Goal: Task Accomplishment & Management: Manage account settings

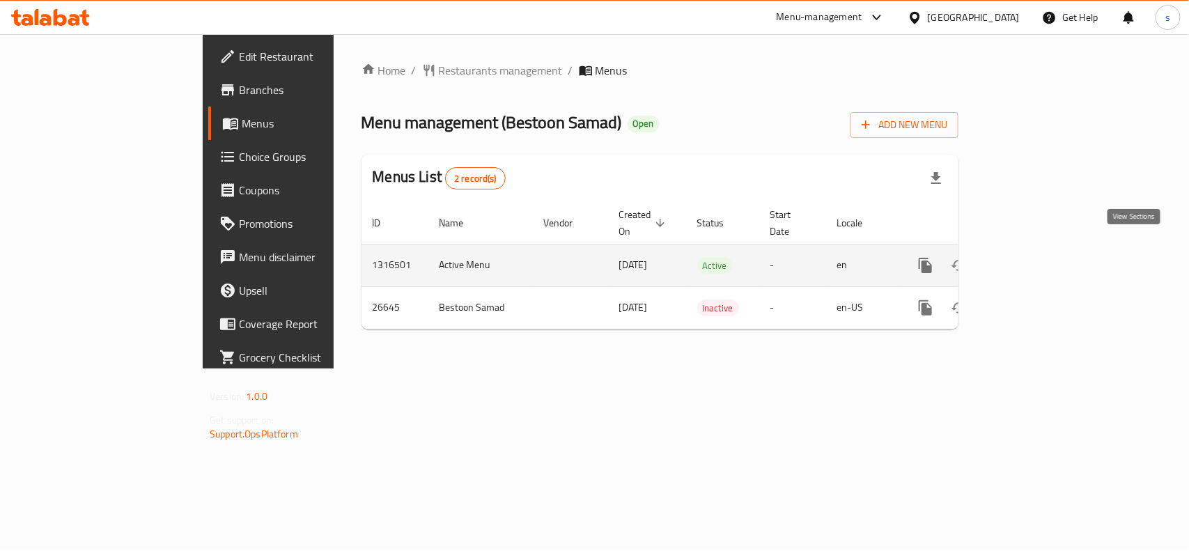
click at [1035, 257] on icon "enhanced table" at bounding box center [1026, 265] width 17 height 17
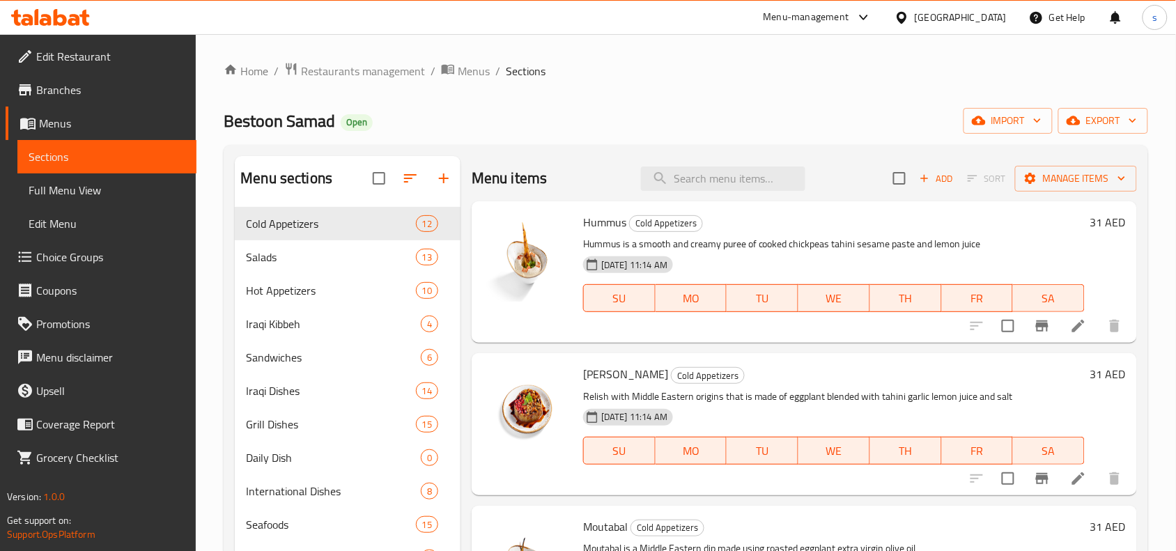
click at [73, 254] on span "Choice Groups" at bounding box center [110, 257] width 149 height 17
click at [626, 75] on ol "Home / Restaurants management / Menus / Sections" at bounding box center [686, 71] width 925 height 18
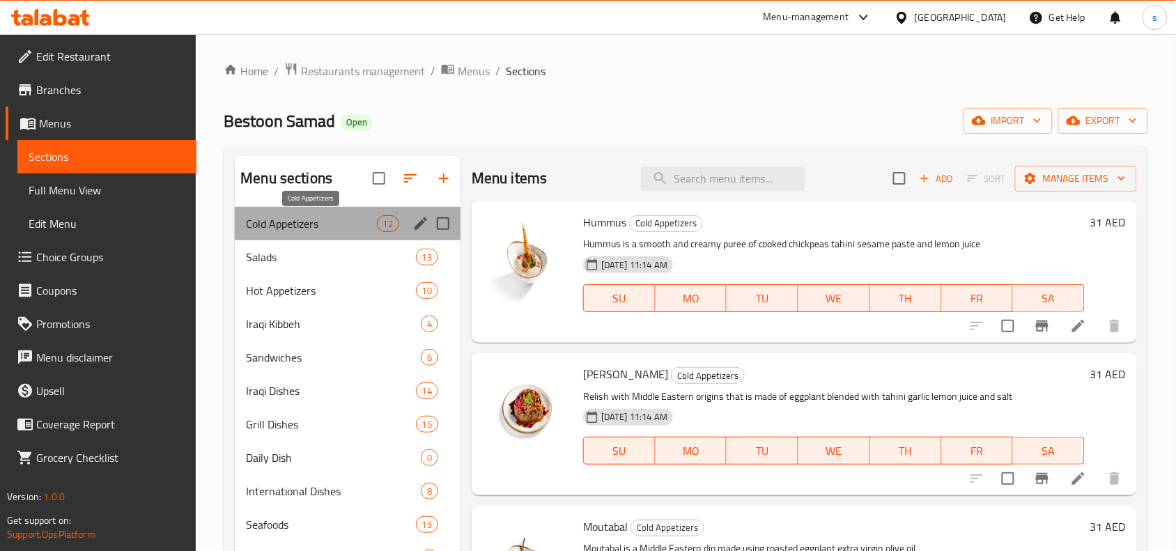
click at [265, 221] on span "Cold Appetizers" at bounding box center [311, 223] width 130 height 17
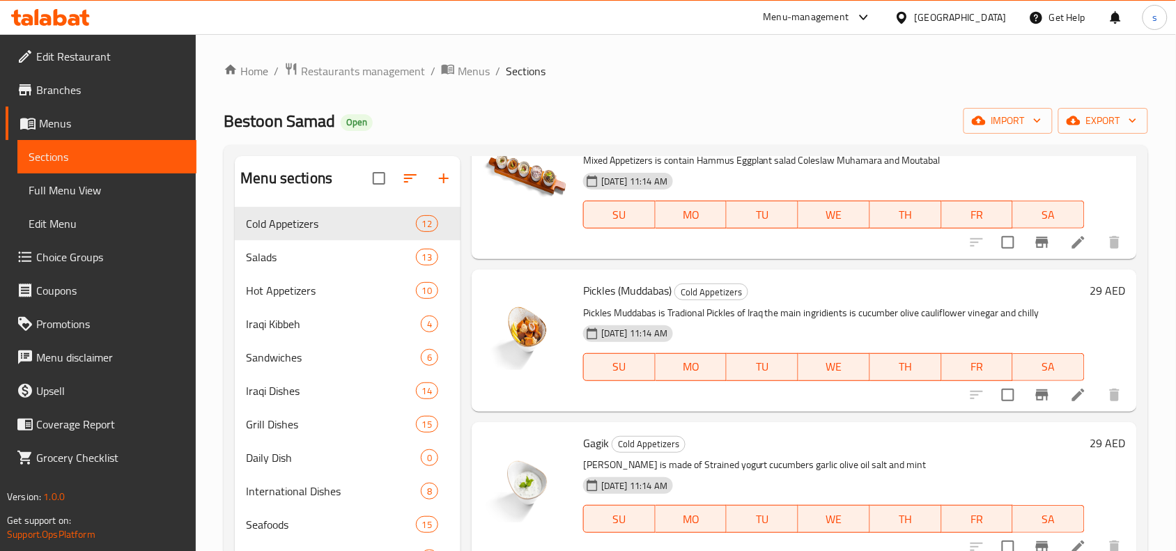
scroll to position [1320, 0]
click at [259, 256] on span "Salads" at bounding box center [311, 257] width 130 height 17
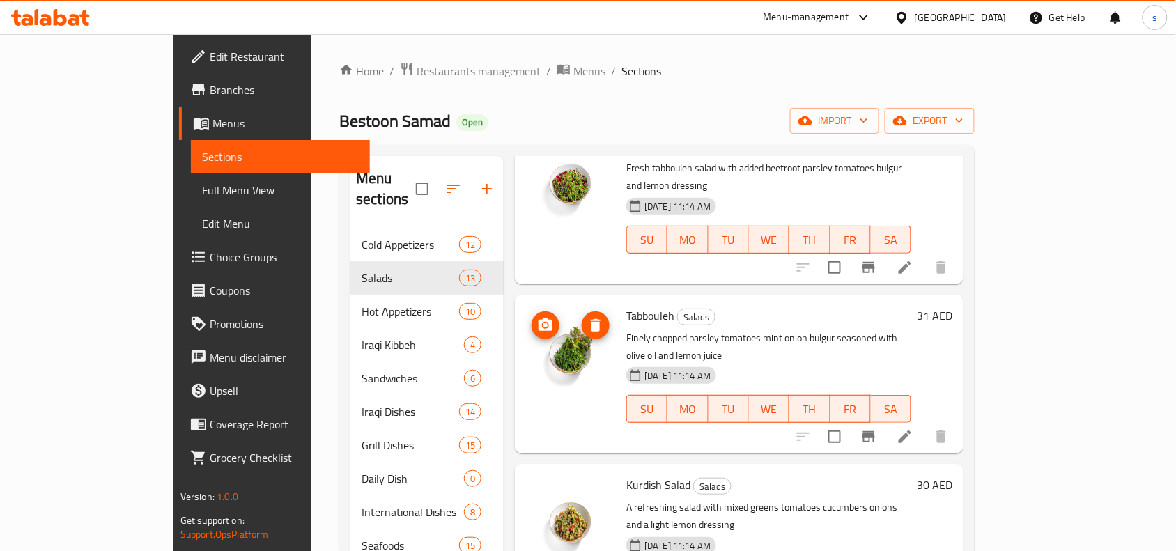
scroll to position [1455, 0]
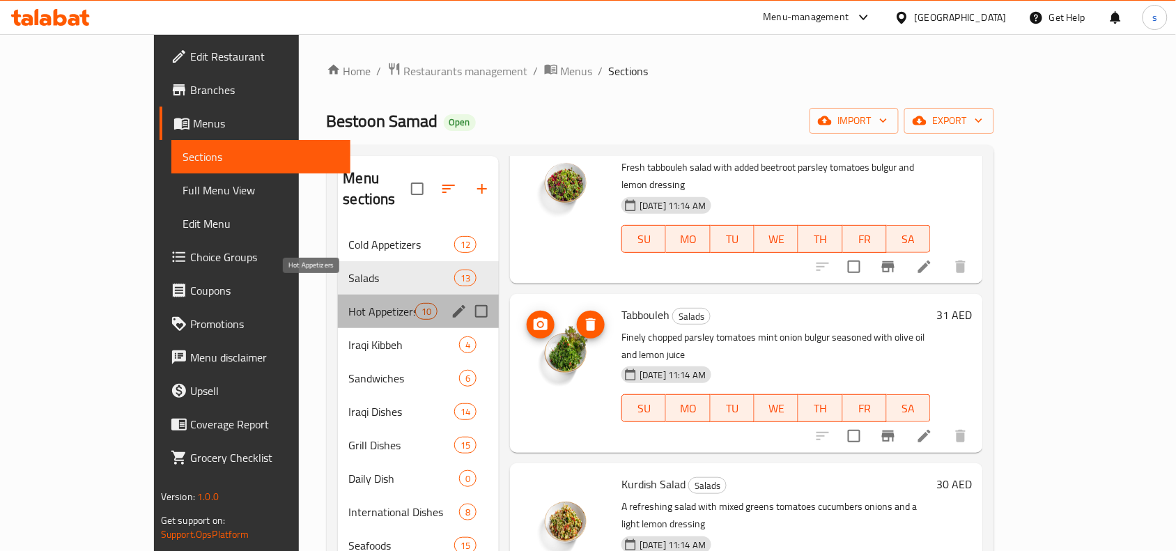
click at [349, 303] on span "Hot Appetizers" at bounding box center [382, 311] width 66 height 17
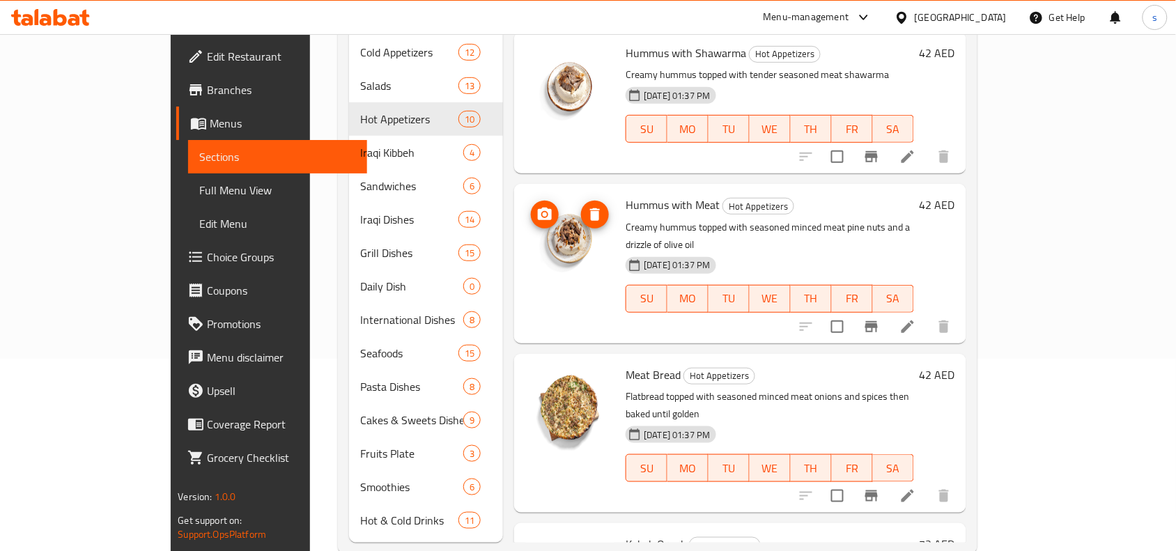
scroll to position [202, 0]
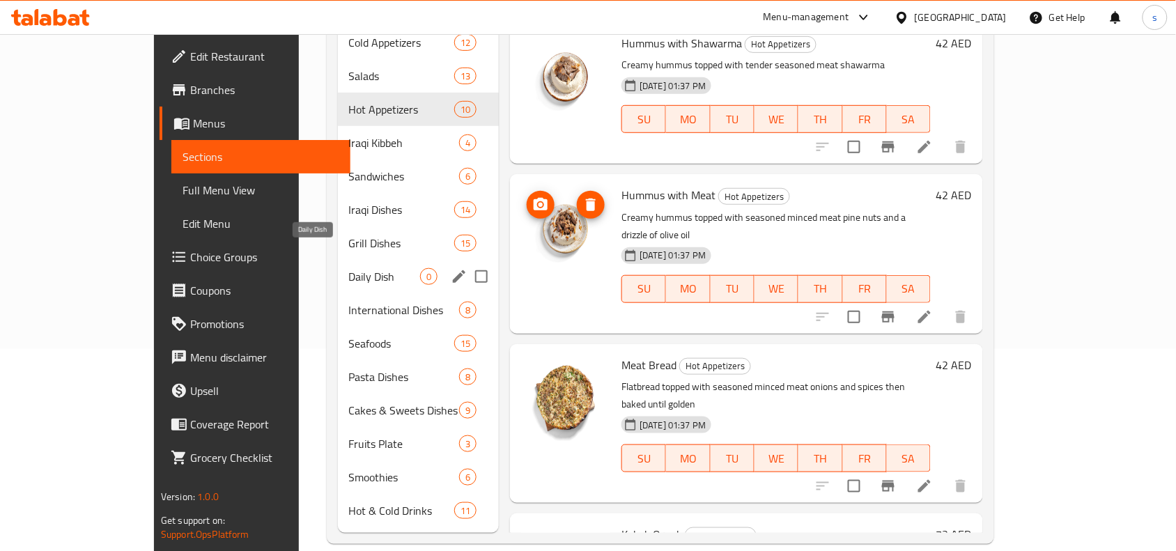
click at [349, 268] on span "Daily Dish" at bounding box center [384, 276] width 71 height 17
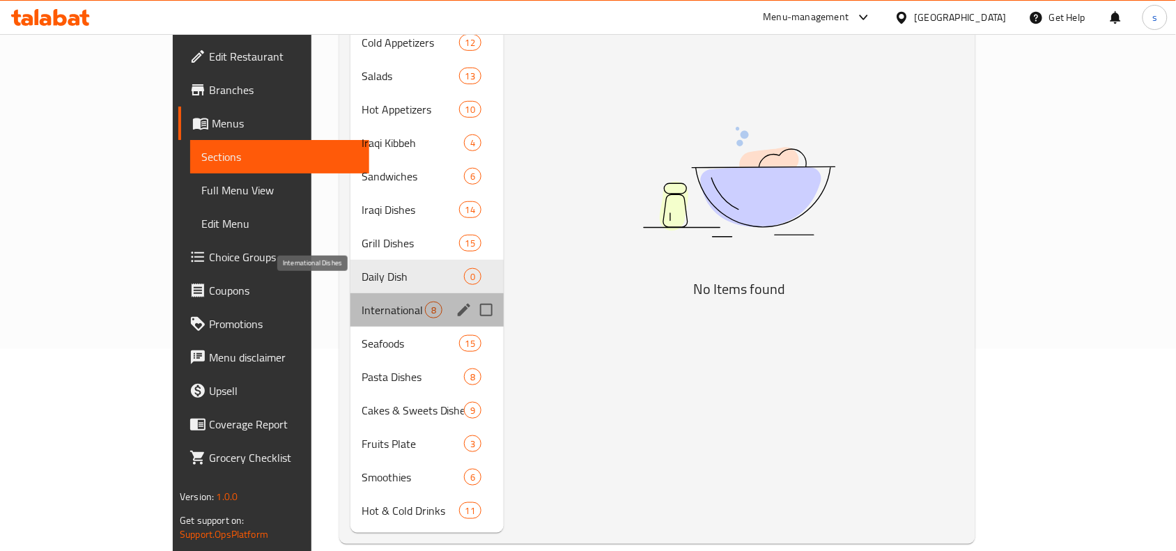
click at [362, 302] on span "International Dishes" at bounding box center [393, 310] width 63 height 17
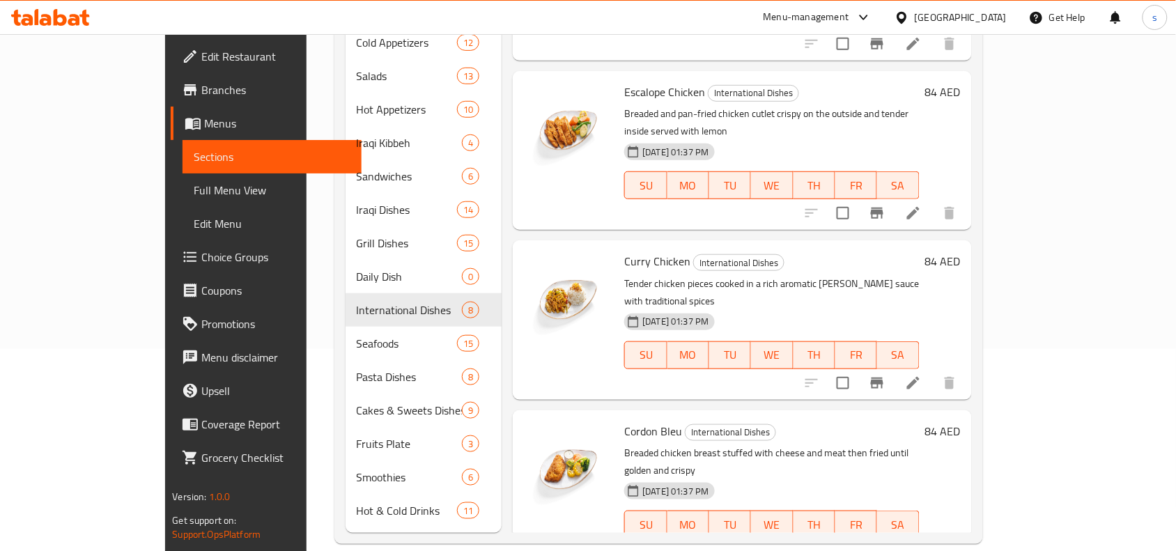
scroll to position [694, 0]
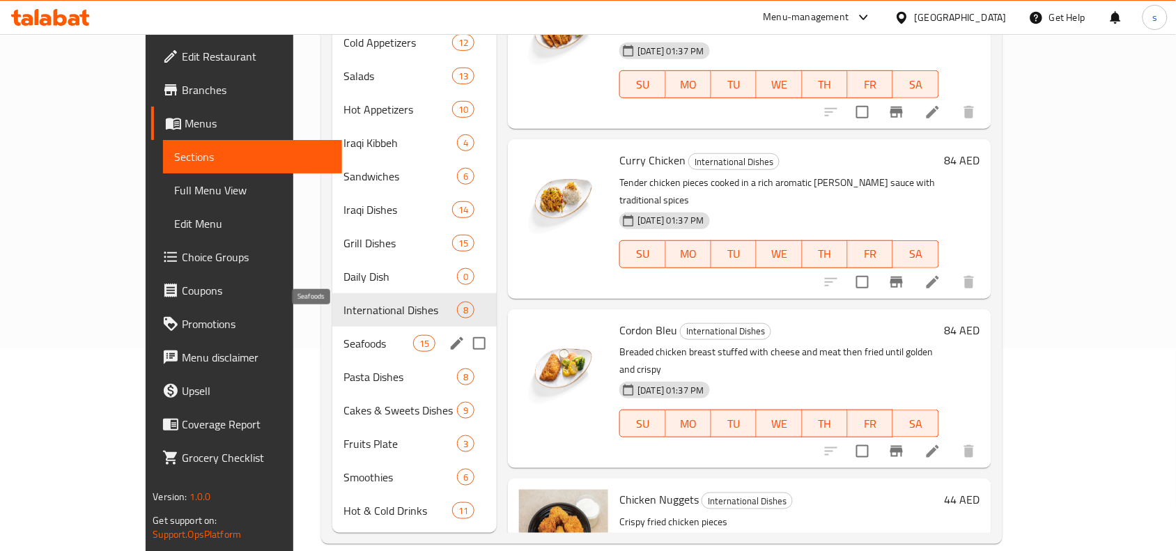
click at [343, 335] on span "Seafoods" at bounding box center [378, 343] width 70 height 17
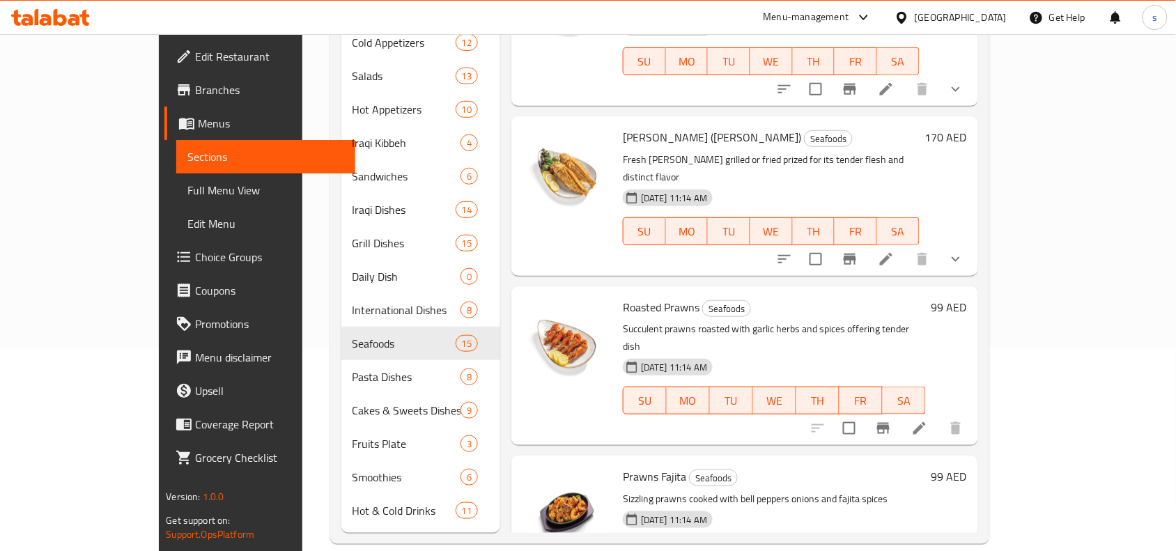
scroll to position [1759, 0]
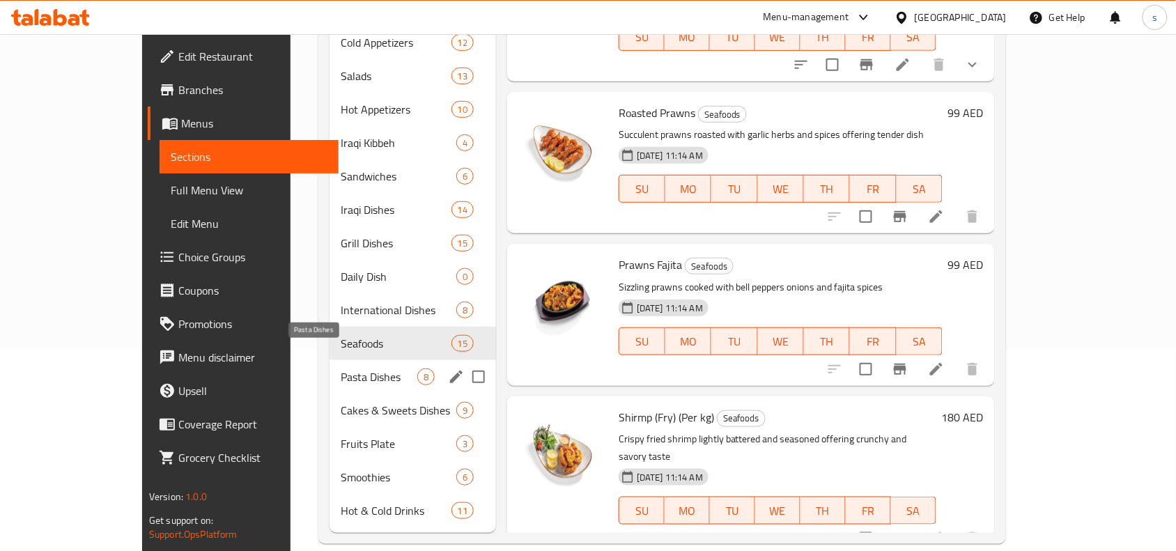
click at [341, 369] on span "Pasta Dishes" at bounding box center [379, 377] width 77 height 17
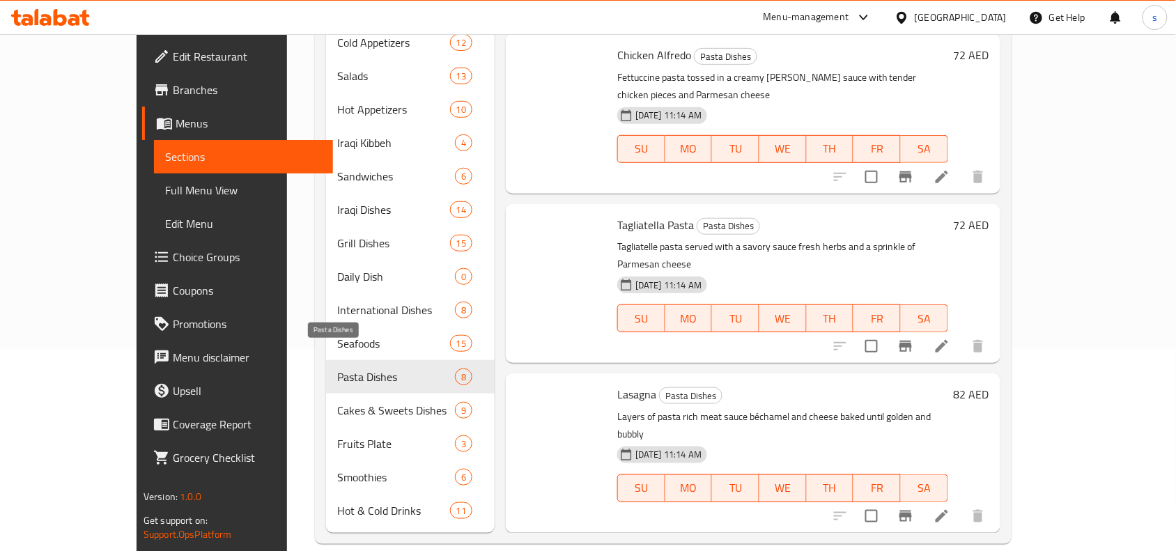
scroll to position [694, 0]
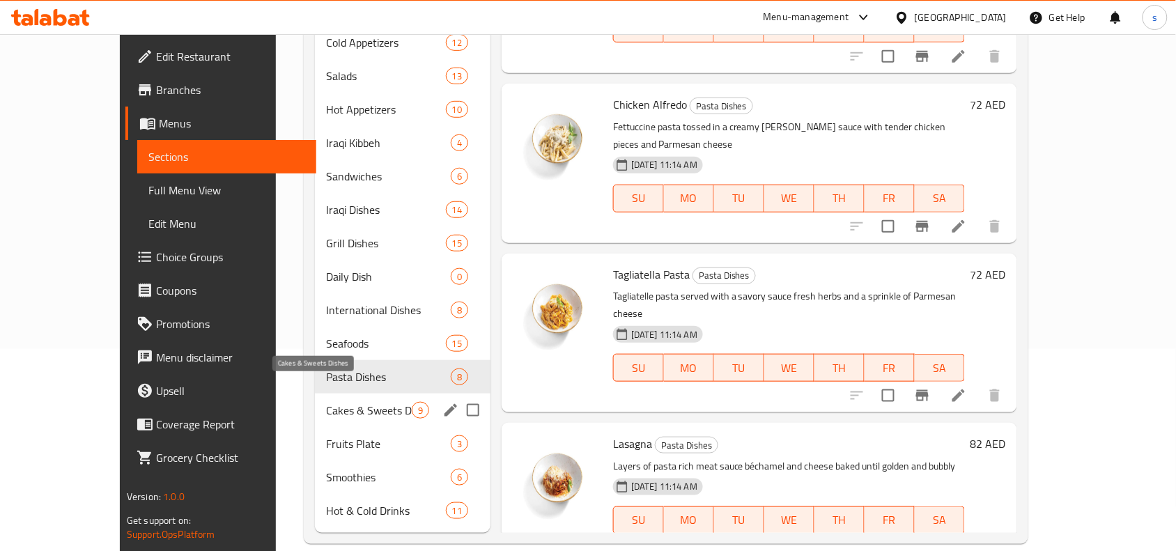
click at [326, 402] on span "Cakes & Sweets Dishes" at bounding box center [369, 410] width 86 height 17
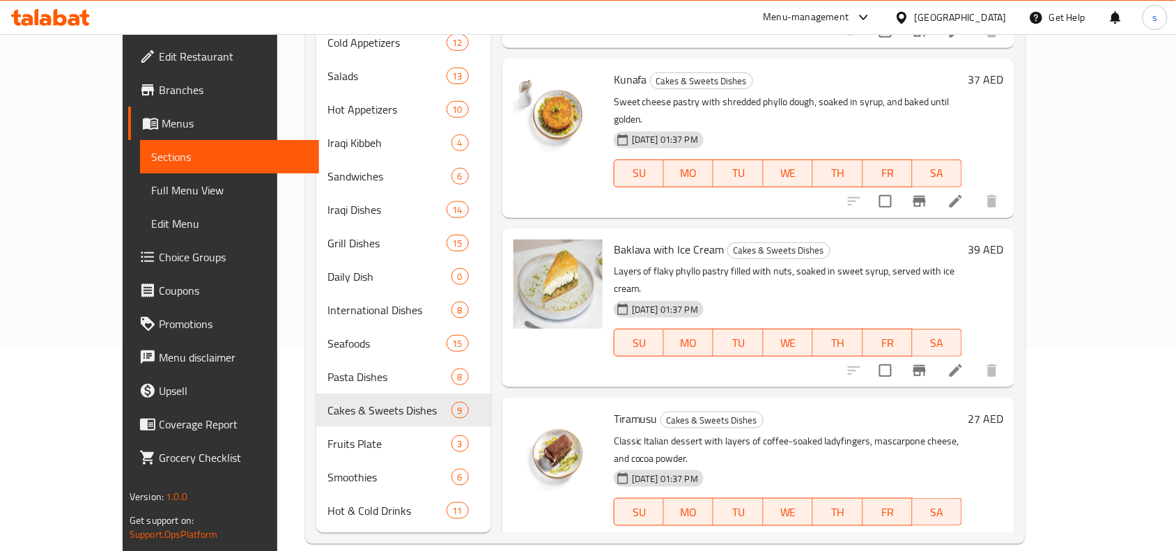
scroll to position [846, 0]
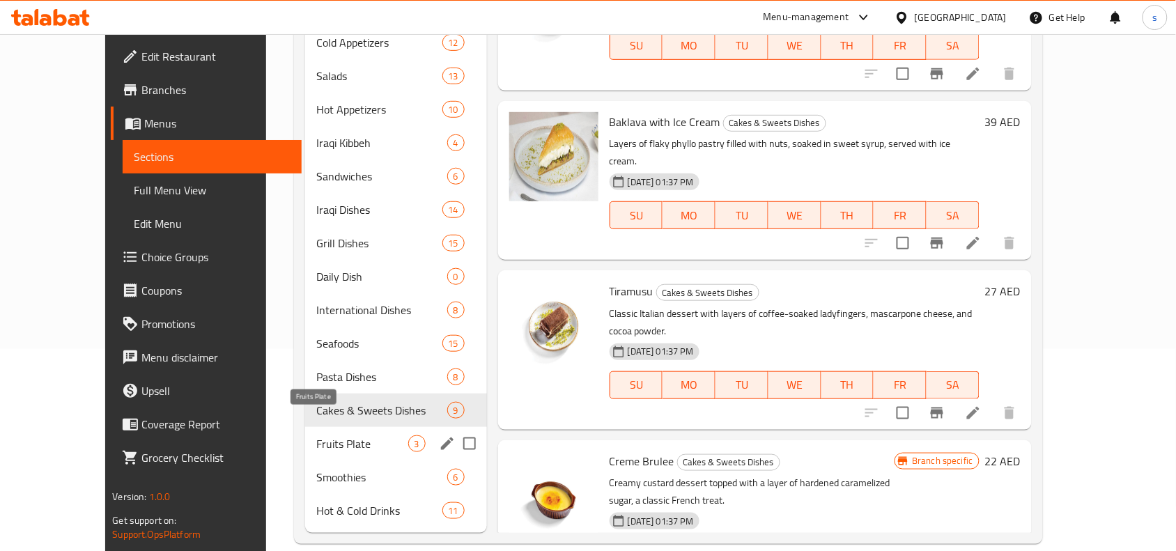
click at [316, 435] on span "Fruits Plate" at bounding box center [361, 443] width 91 height 17
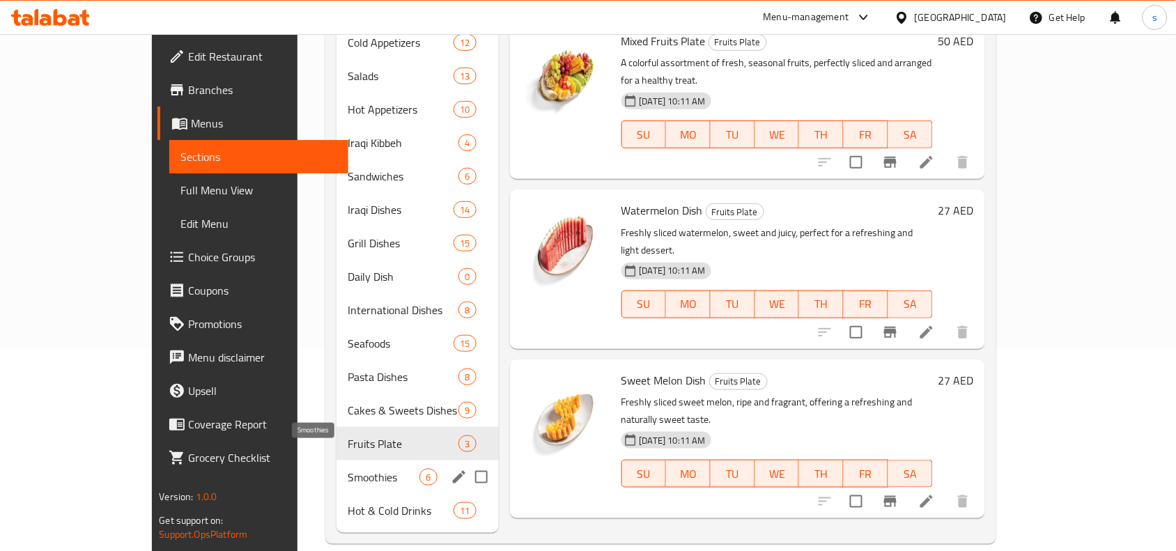
click at [348, 469] on span "Smoothies" at bounding box center [384, 477] width 72 height 17
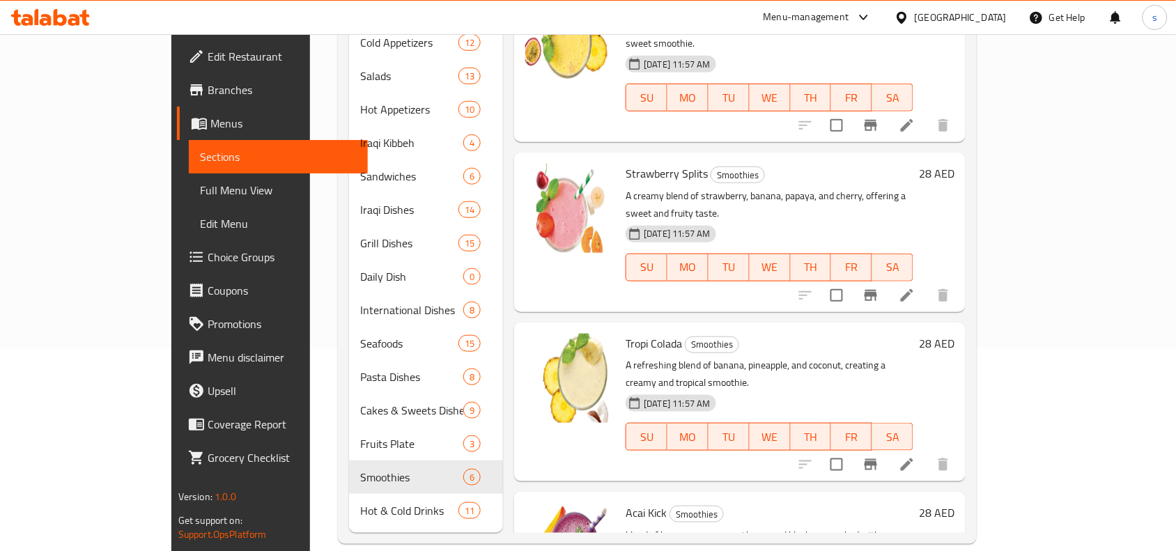
scroll to position [390, 0]
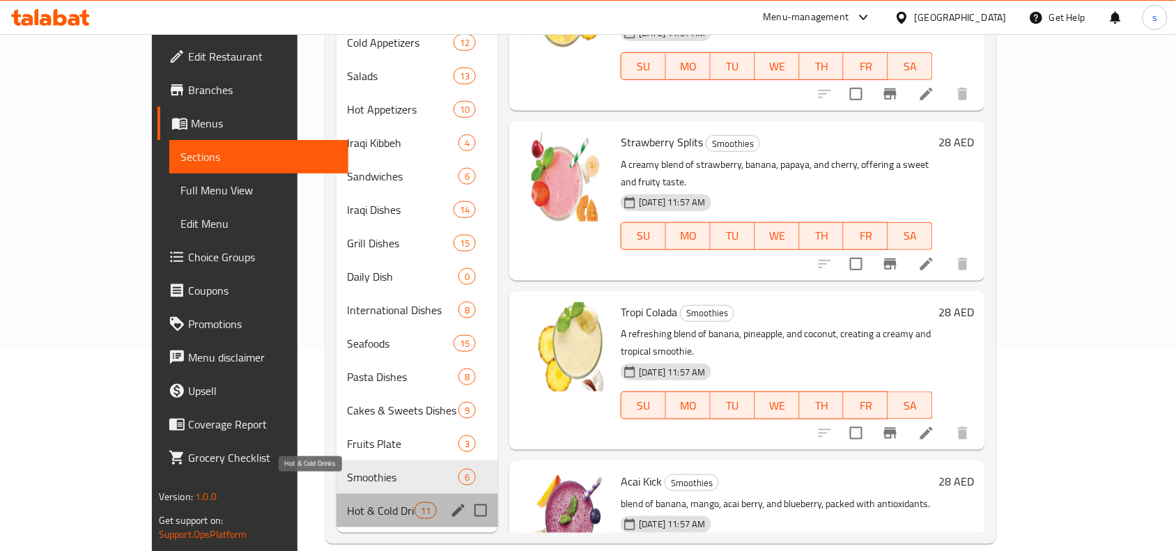
click at [348, 502] on span "Hot & Cold Drinks" at bounding box center [382, 510] width 68 height 17
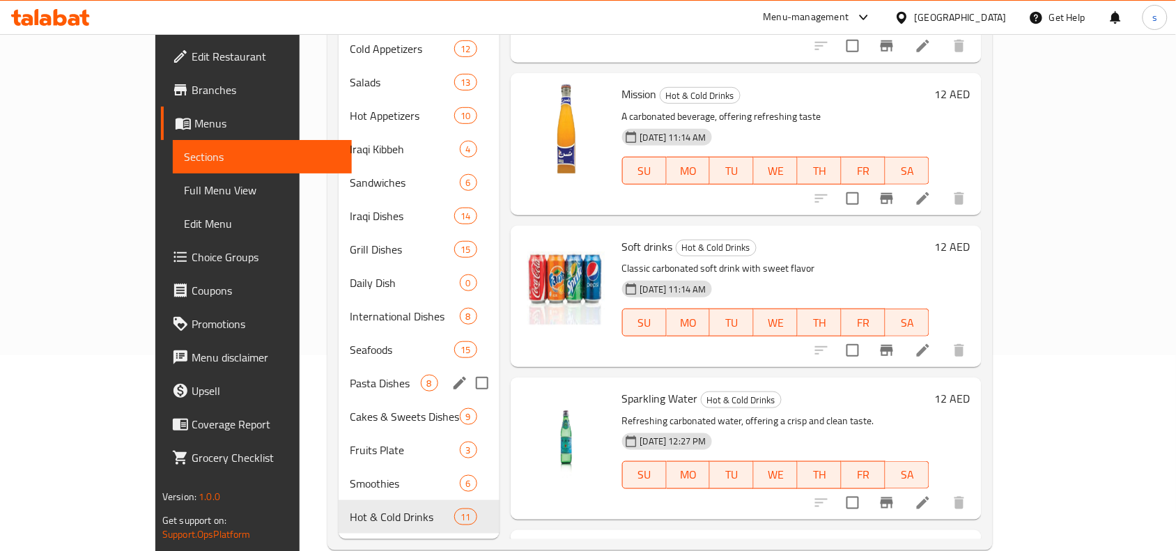
scroll to position [202, 0]
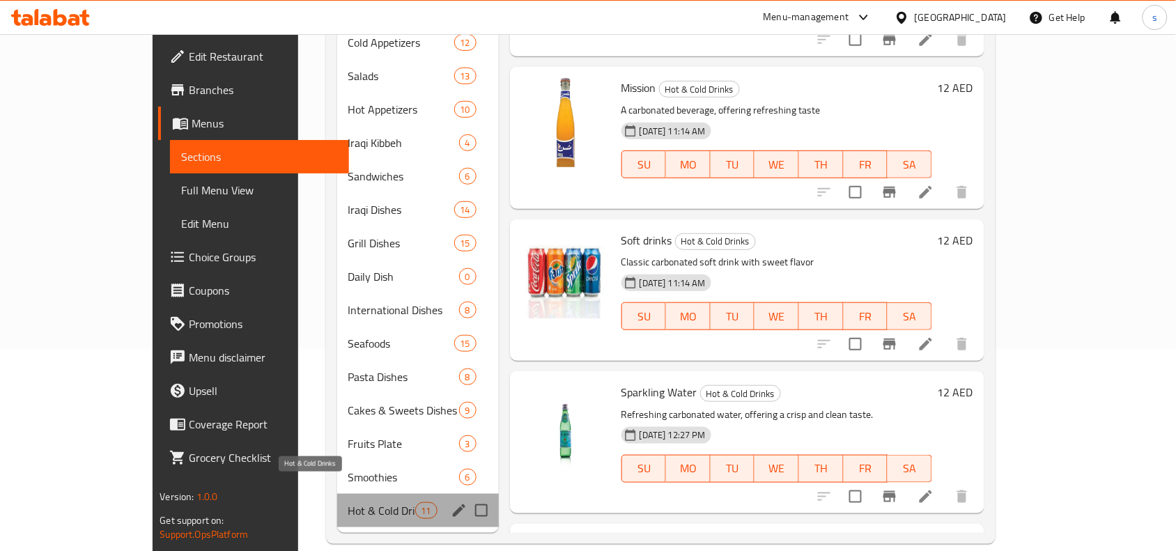
click at [348, 502] on span "Hot & Cold Drinks" at bounding box center [381, 510] width 67 height 17
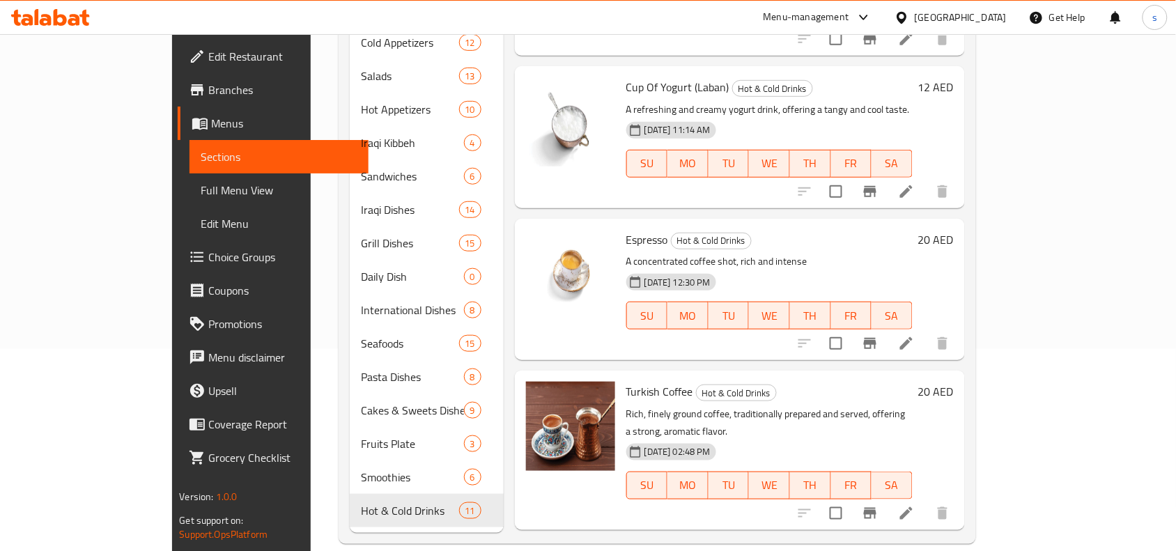
scroll to position [1150, 0]
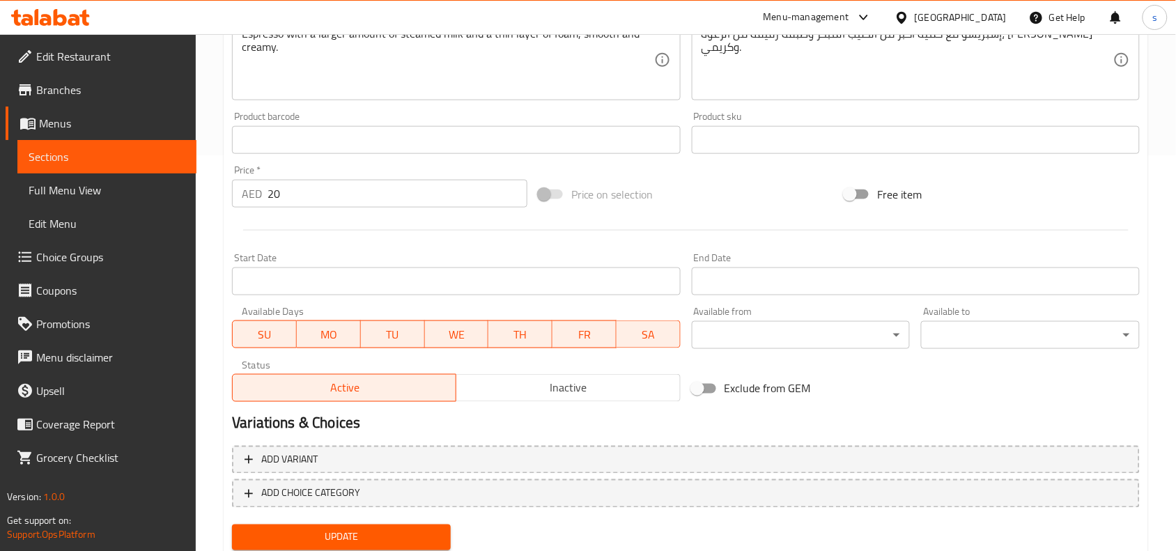
scroll to position [440, 0]
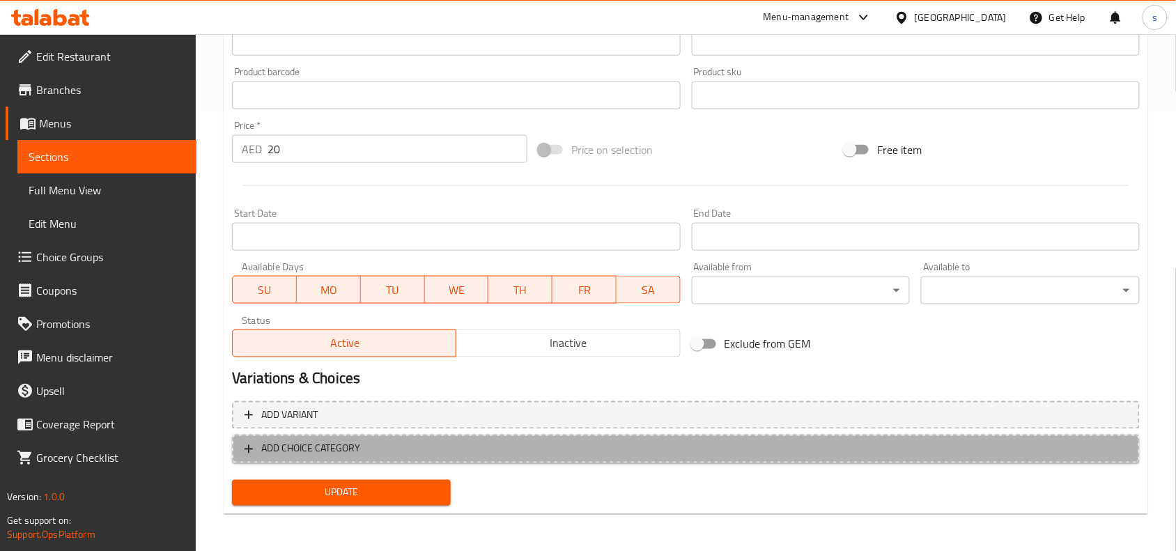
click at [340, 444] on span "ADD CHOICE CATEGORY" at bounding box center [310, 448] width 99 height 17
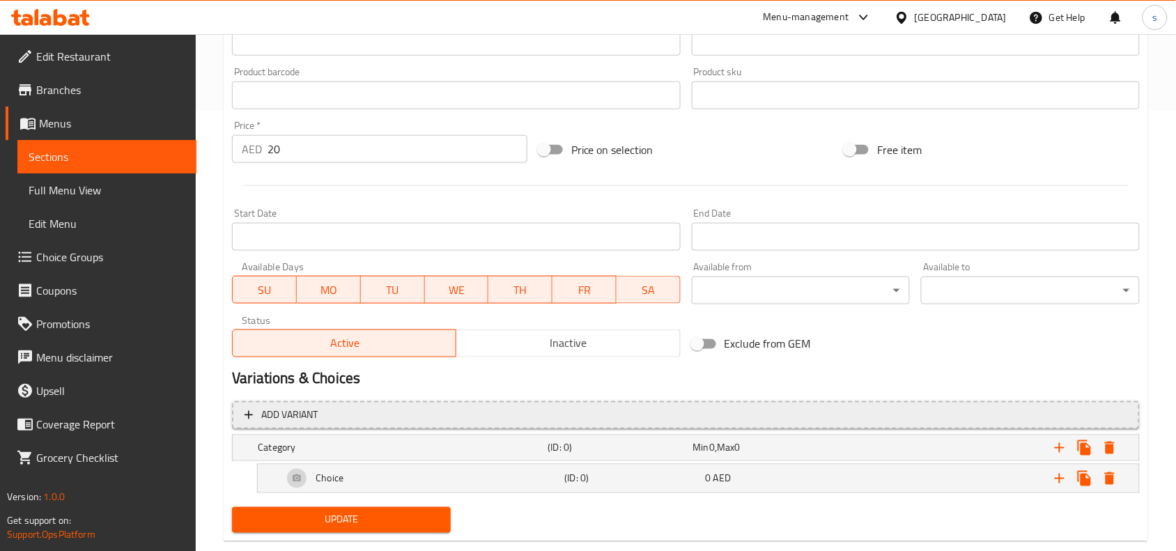
click at [288, 415] on span "Add variant" at bounding box center [289, 415] width 56 height 17
